Goal: Task Accomplishment & Management: Use online tool/utility

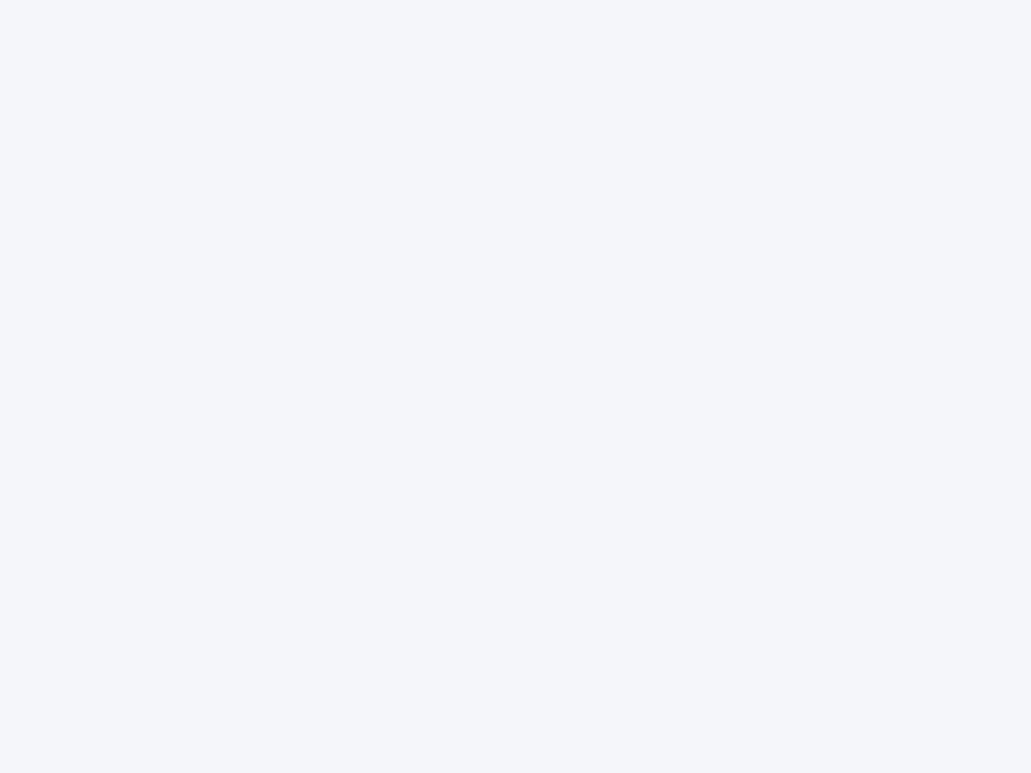
click at [515, 386] on div at bounding box center [515, 386] width 1031 height 773
